Goal: Task Accomplishment & Management: Use online tool/utility

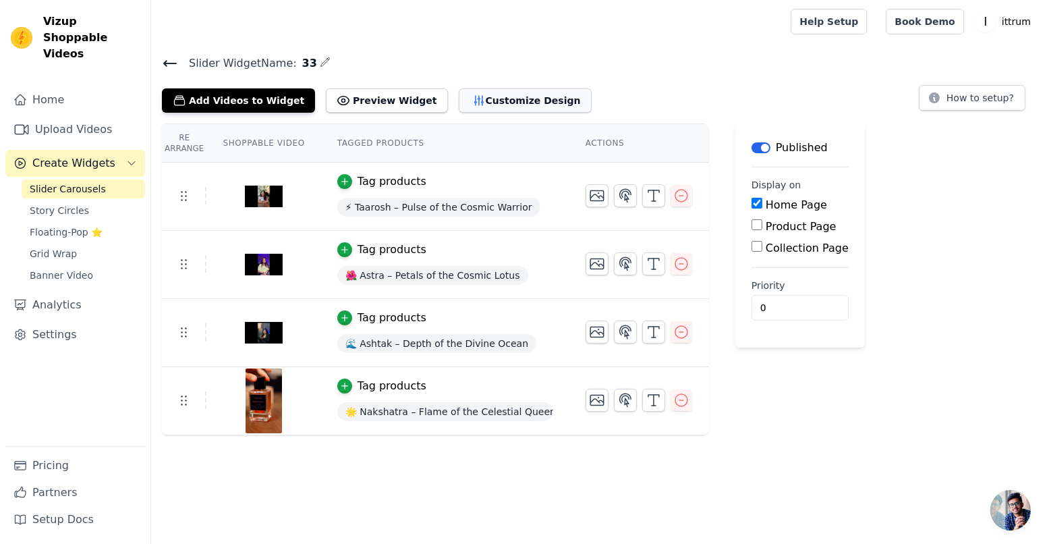
click at [477, 106] on button "Customize Design" at bounding box center [525, 100] width 133 height 24
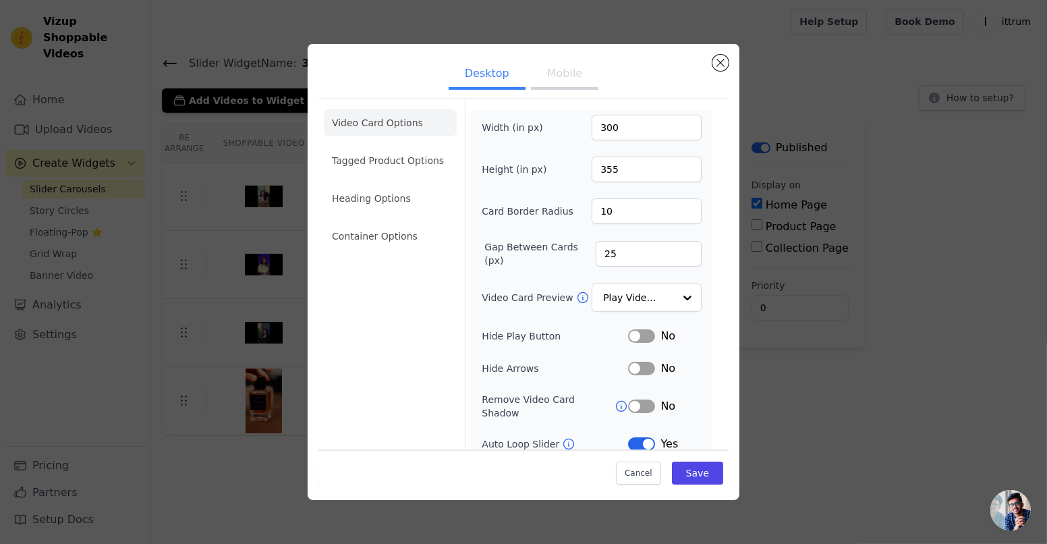
click at [411, 125] on li "Video Card Options" at bounding box center [390, 122] width 133 height 27
click at [673, 214] on input "9" at bounding box center [646, 211] width 110 height 26
click at [673, 214] on input "8" at bounding box center [646, 211] width 110 height 26
click at [673, 214] on input "7" at bounding box center [646, 211] width 110 height 26
click at [674, 214] on input "6" at bounding box center [646, 211] width 110 height 26
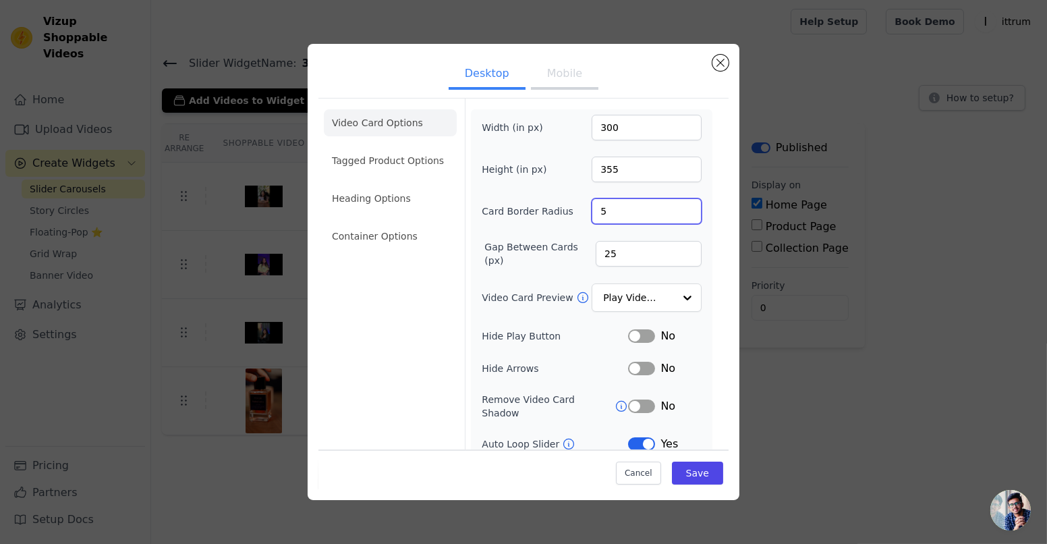
click at [674, 214] on input "5" at bounding box center [646, 211] width 110 height 26
click at [674, 214] on input "4" at bounding box center [646, 211] width 110 height 26
click at [674, 214] on input "3" at bounding box center [646, 211] width 110 height 26
click at [674, 214] on input "2" at bounding box center [646, 211] width 110 height 26
click at [674, 214] on input "1" at bounding box center [646, 211] width 110 height 26
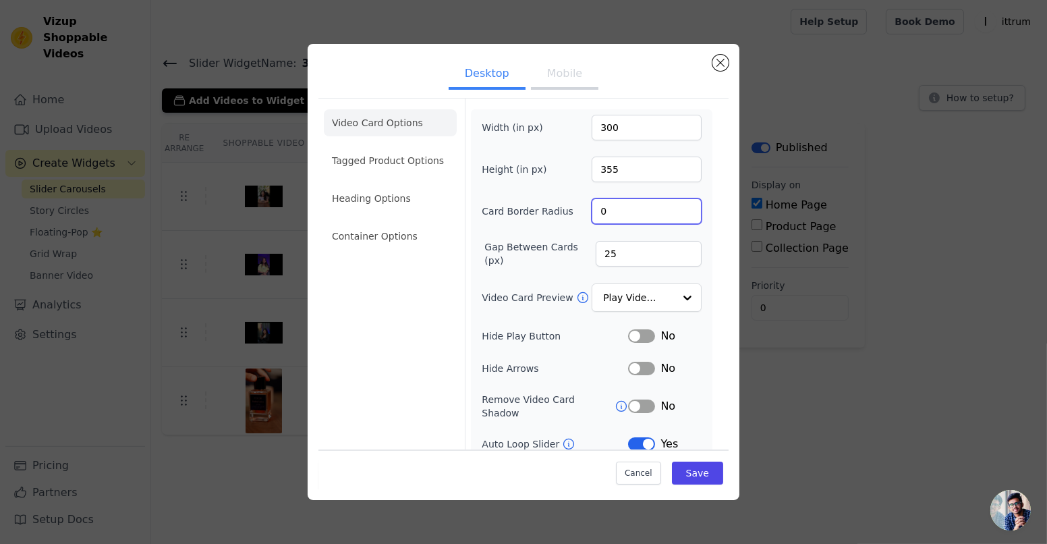
click at [674, 214] on input "0" at bounding box center [646, 211] width 110 height 26
type input "1"
click at [679, 206] on input "1" at bounding box center [646, 211] width 110 height 26
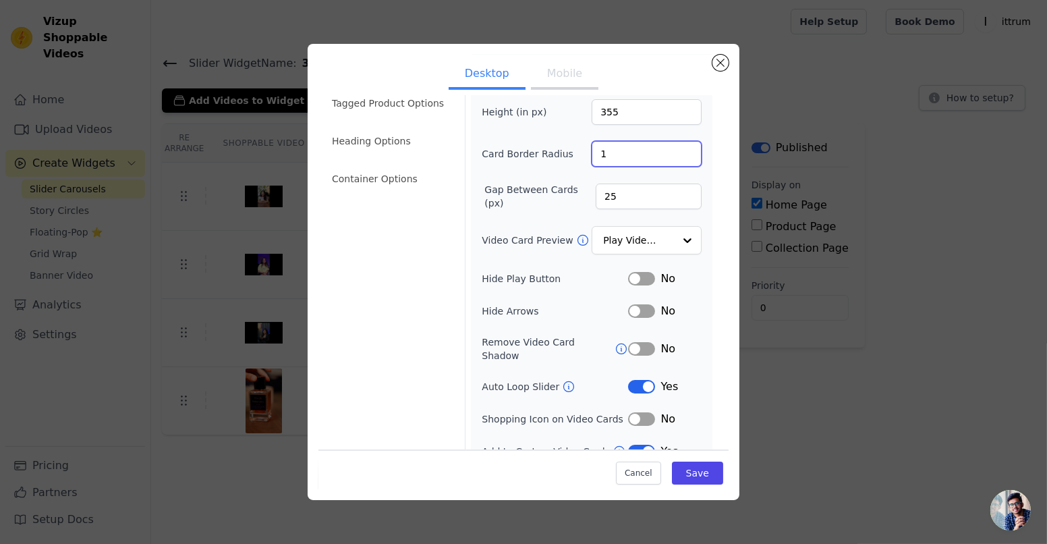
scroll to position [63, 0]
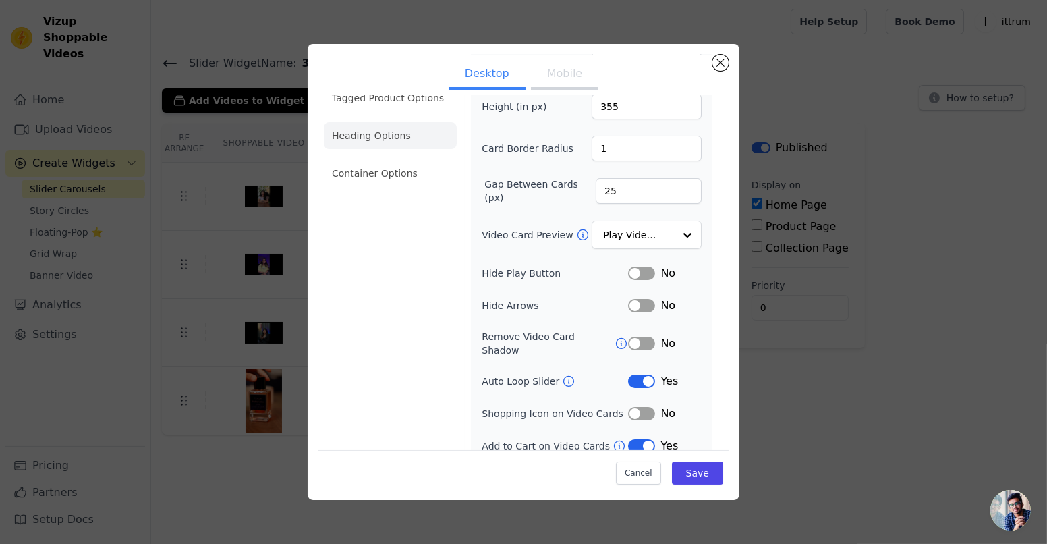
click at [388, 140] on li "Heading Options" at bounding box center [390, 135] width 133 height 27
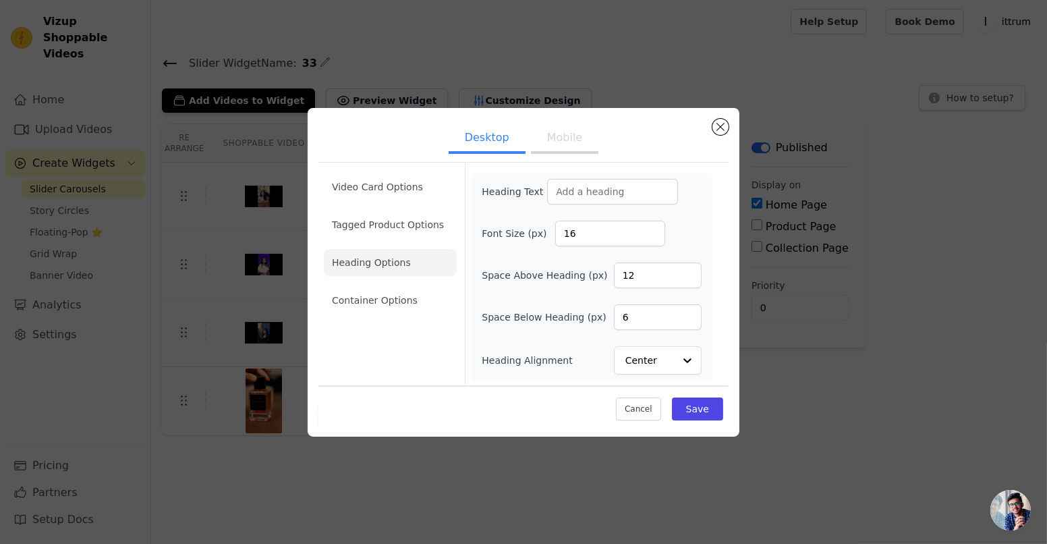
click at [398, 262] on li "Heading Options" at bounding box center [390, 262] width 133 height 27
click at [393, 303] on li "Container Options" at bounding box center [390, 300] width 133 height 27
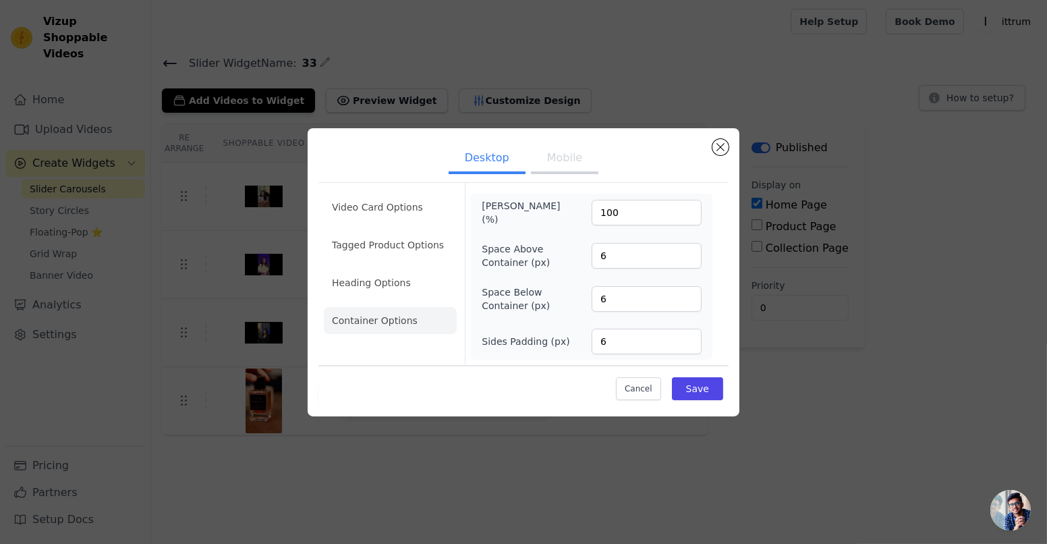
click at [594, 176] on ul "Desktop Mobile" at bounding box center [523, 159] width 410 height 40
click at [582, 168] on button "Mobile" at bounding box center [564, 159] width 67 height 30
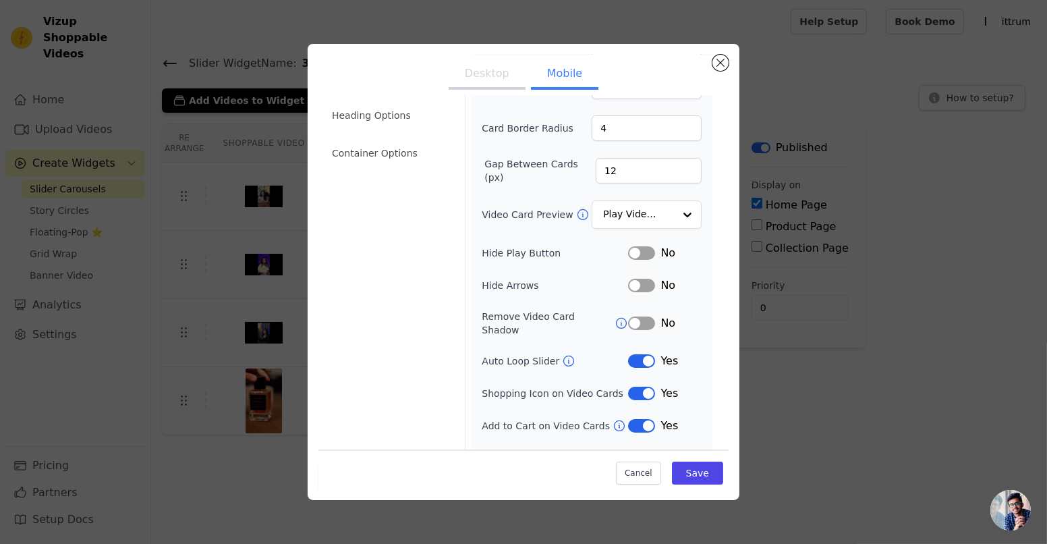
scroll to position [95, 0]
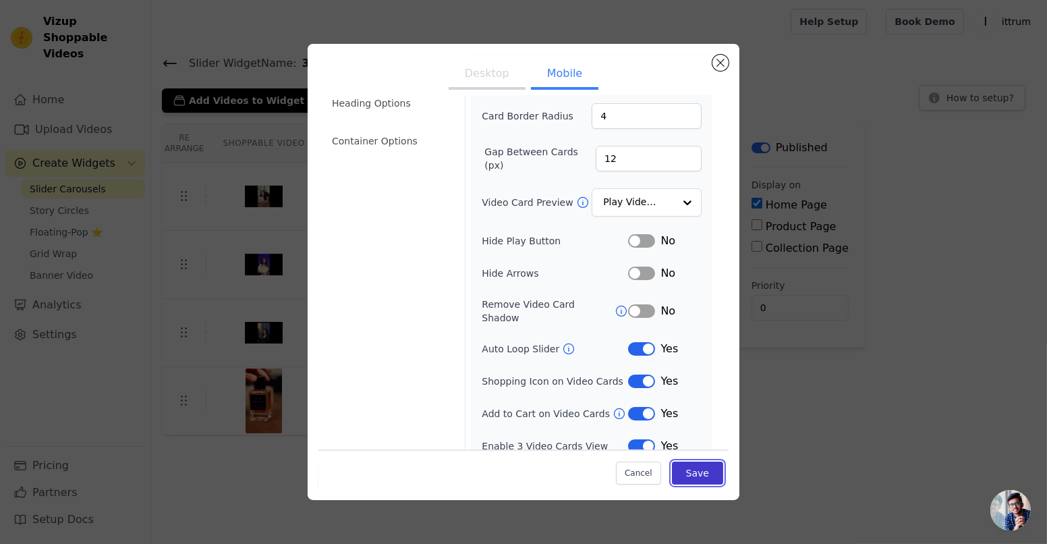
click at [685, 462] on button "Save" at bounding box center [697, 472] width 51 height 23
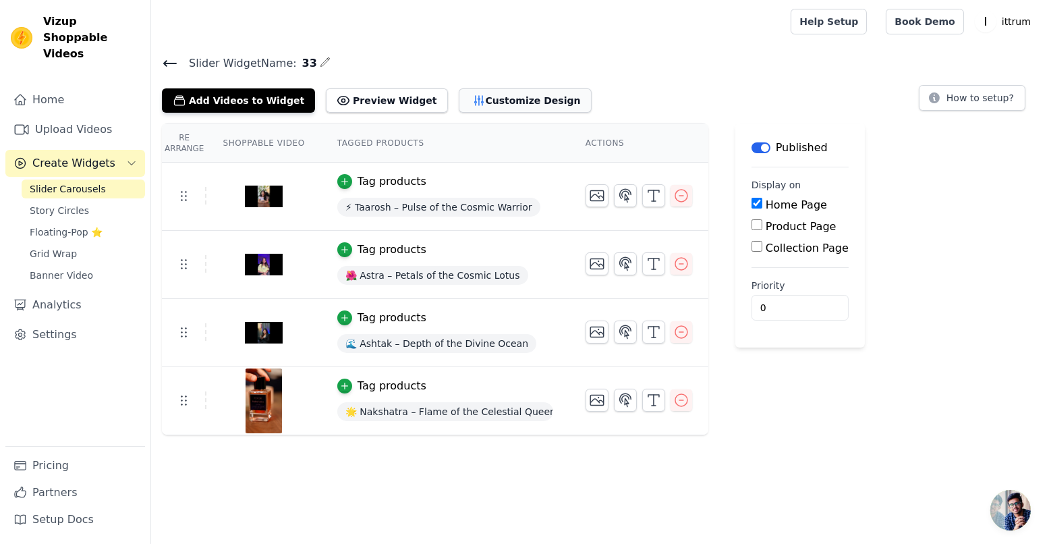
click at [459, 98] on button "Customize Design" at bounding box center [525, 100] width 133 height 24
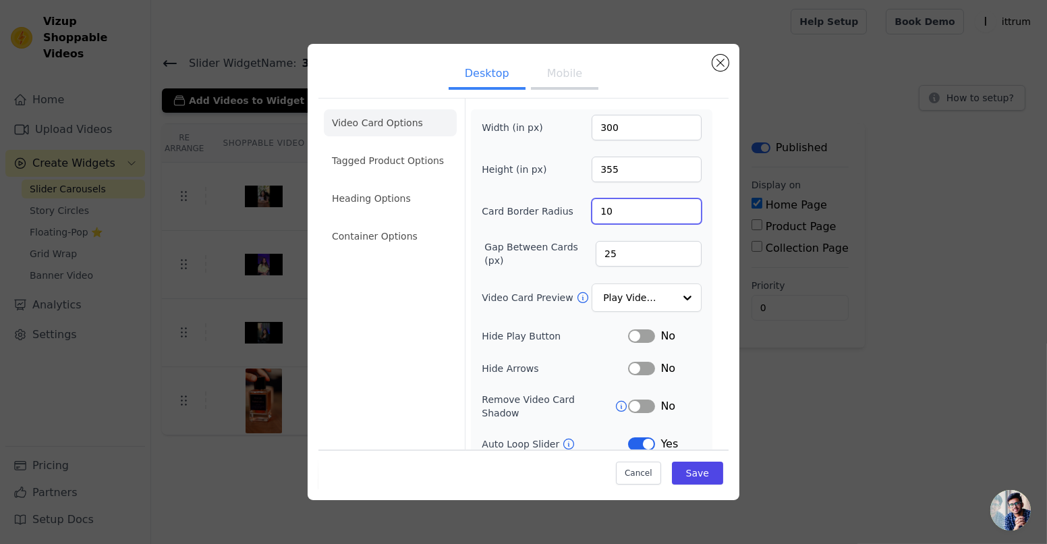
type input "10"
click at [671, 208] on input "10" at bounding box center [646, 211] width 110 height 26
click at [693, 472] on button "Save" at bounding box center [697, 472] width 51 height 23
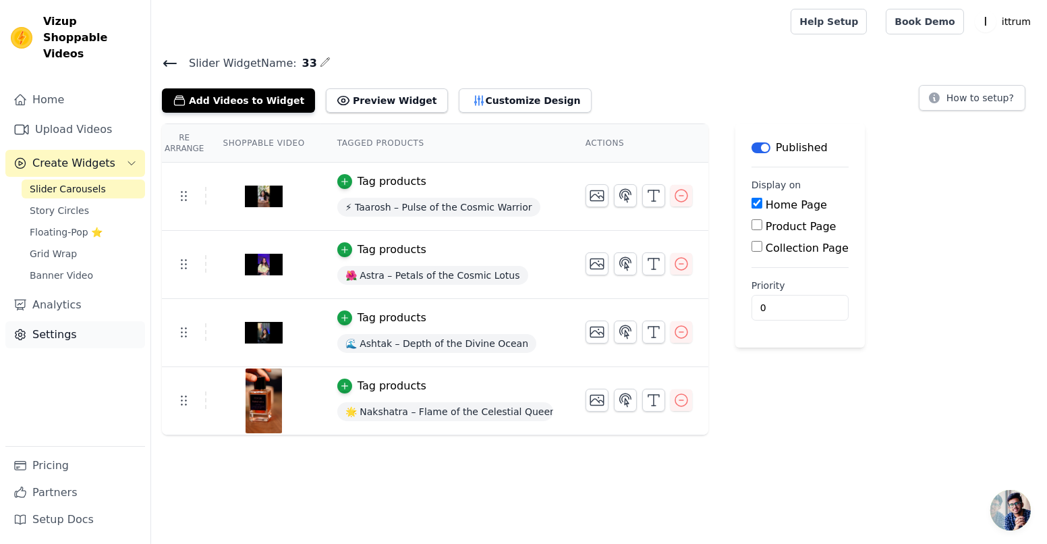
click at [83, 321] on link "Settings" at bounding box center [75, 334] width 140 height 27
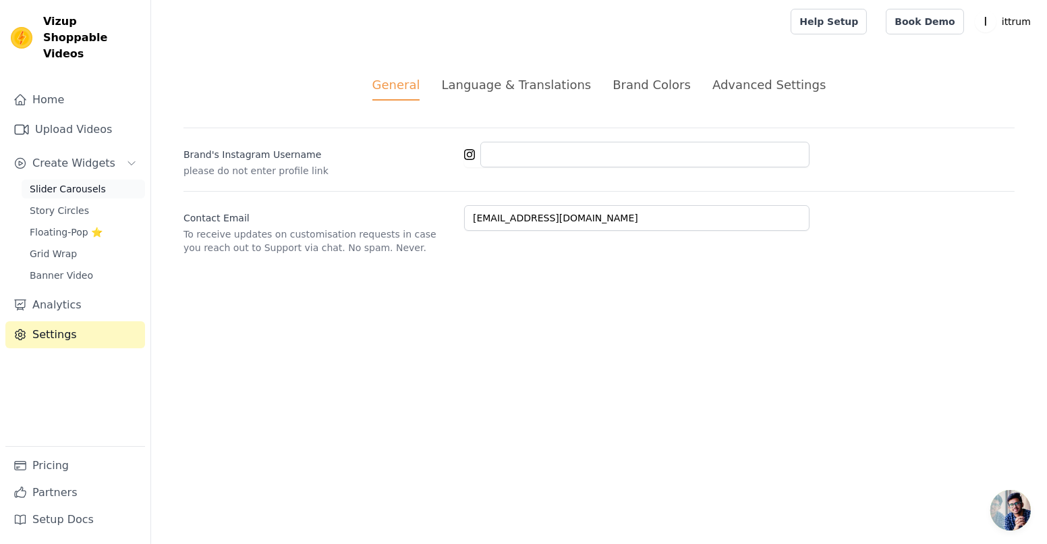
click at [71, 182] on span "Slider Carousels" at bounding box center [68, 188] width 76 height 13
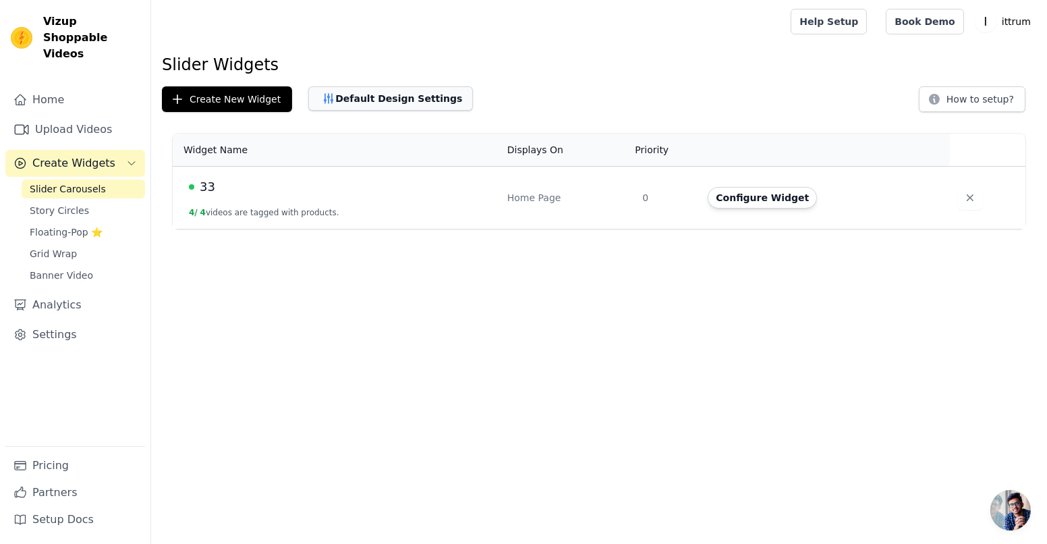
click at [359, 106] on button "Default Design Settings" at bounding box center [390, 98] width 165 height 24
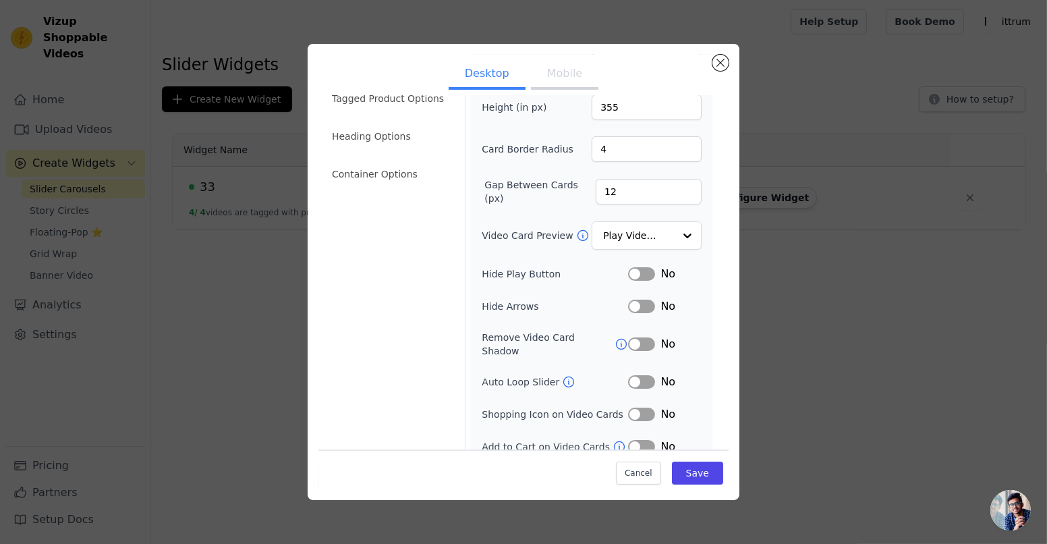
scroll to position [90, 0]
click at [385, 135] on li "Heading Options" at bounding box center [390, 135] width 133 height 27
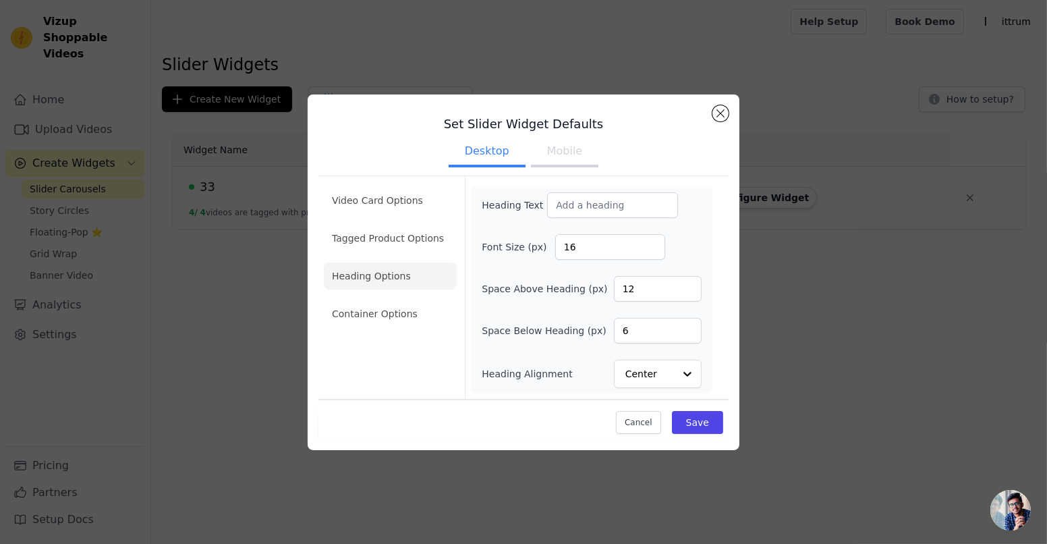
scroll to position [0, 0]
click at [716, 107] on div "Set Slider Widget Defaults Desktop Mobile Video Card Options Tagged Product Opt…" at bounding box center [524, 271] width 432 height 355
click at [715, 110] on button "Close modal" at bounding box center [720, 113] width 16 height 16
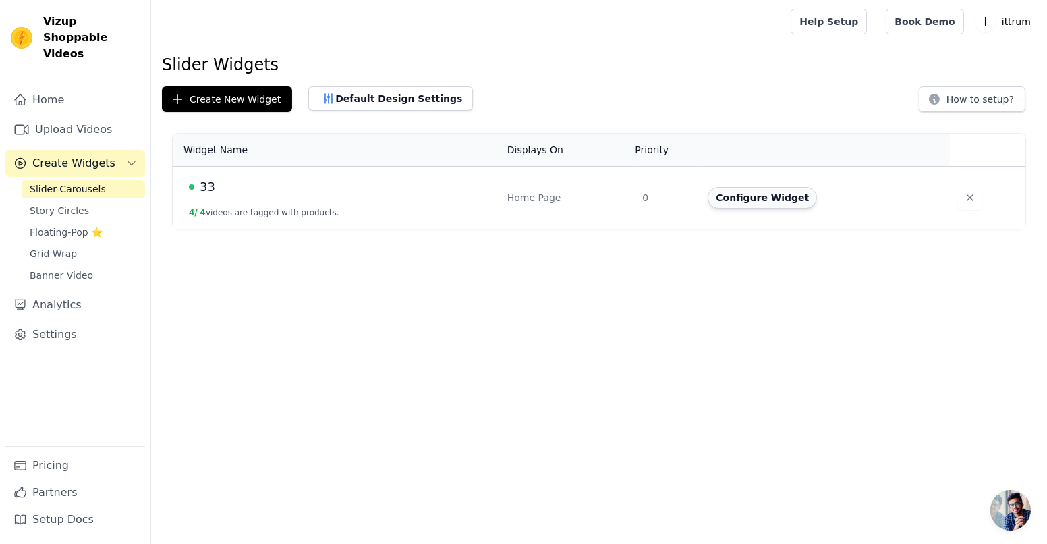
click at [768, 204] on button "Configure Widget" at bounding box center [761, 198] width 109 height 22
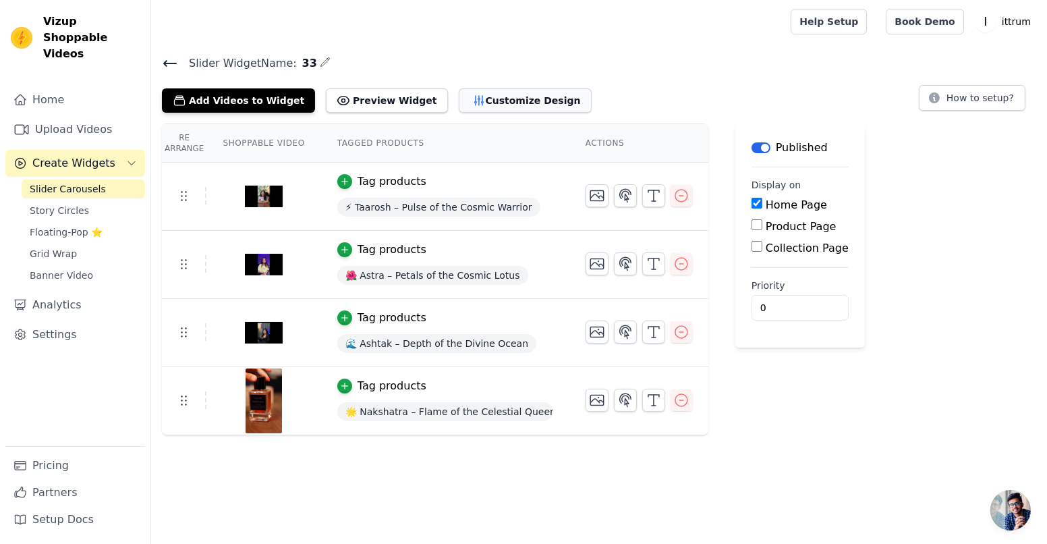
click at [506, 111] on button "Customize Design" at bounding box center [525, 100] width 133 height 24
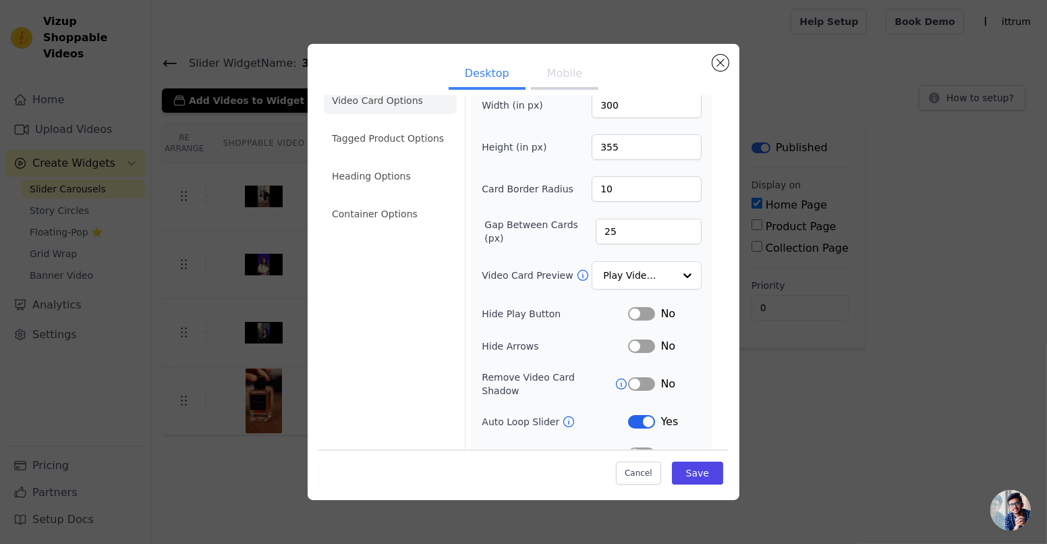
scroll to position [63, 0]
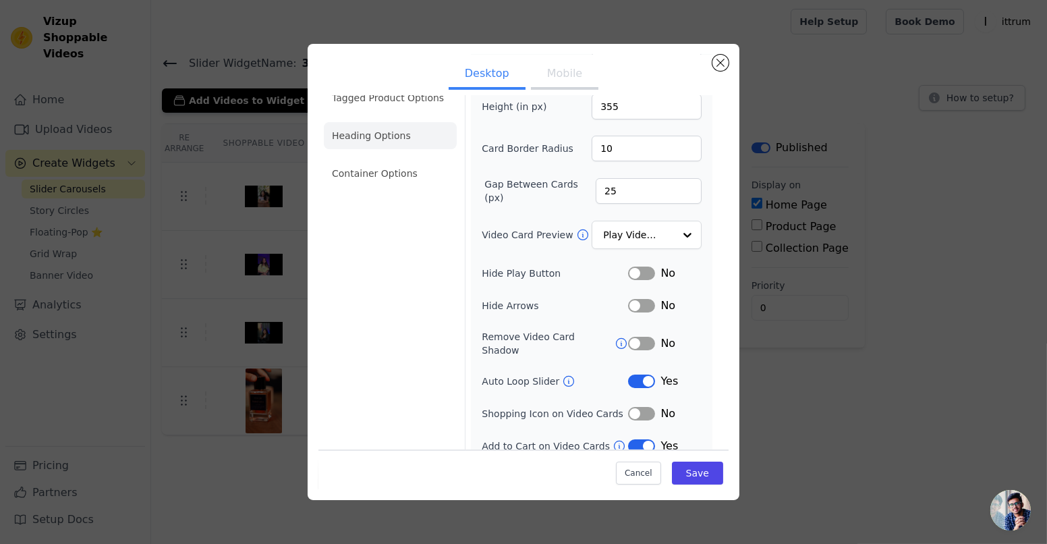
click at [393, 139] on li "Heading Options" at bounding box center [390, 135] width 133 height 27
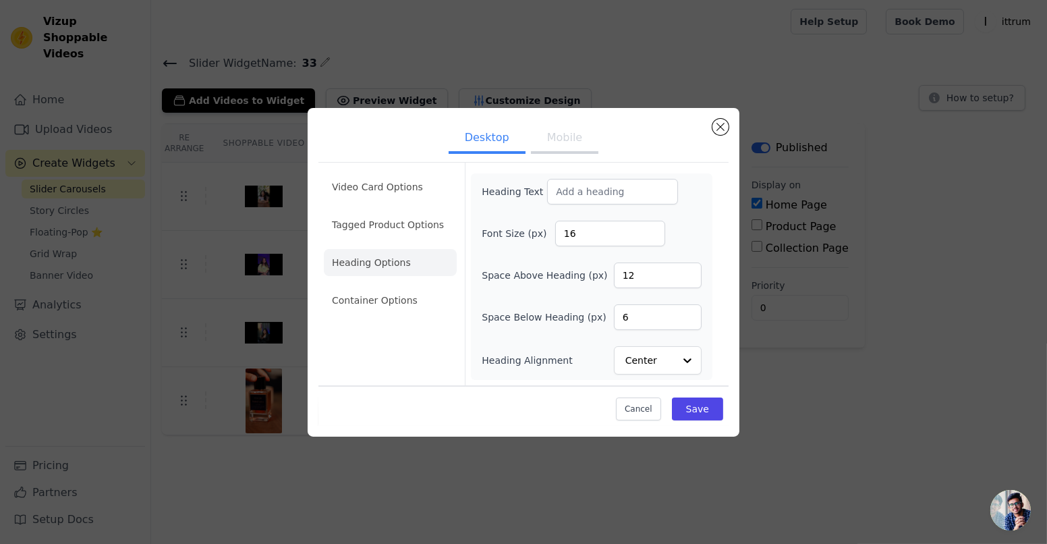
scroll to position [0, 0]
click at [718, 129] on button "Close modal" at bounding box center [720, 127] width 16 height 16
